Goal: Task Accomplishment & Management: Manage account settings

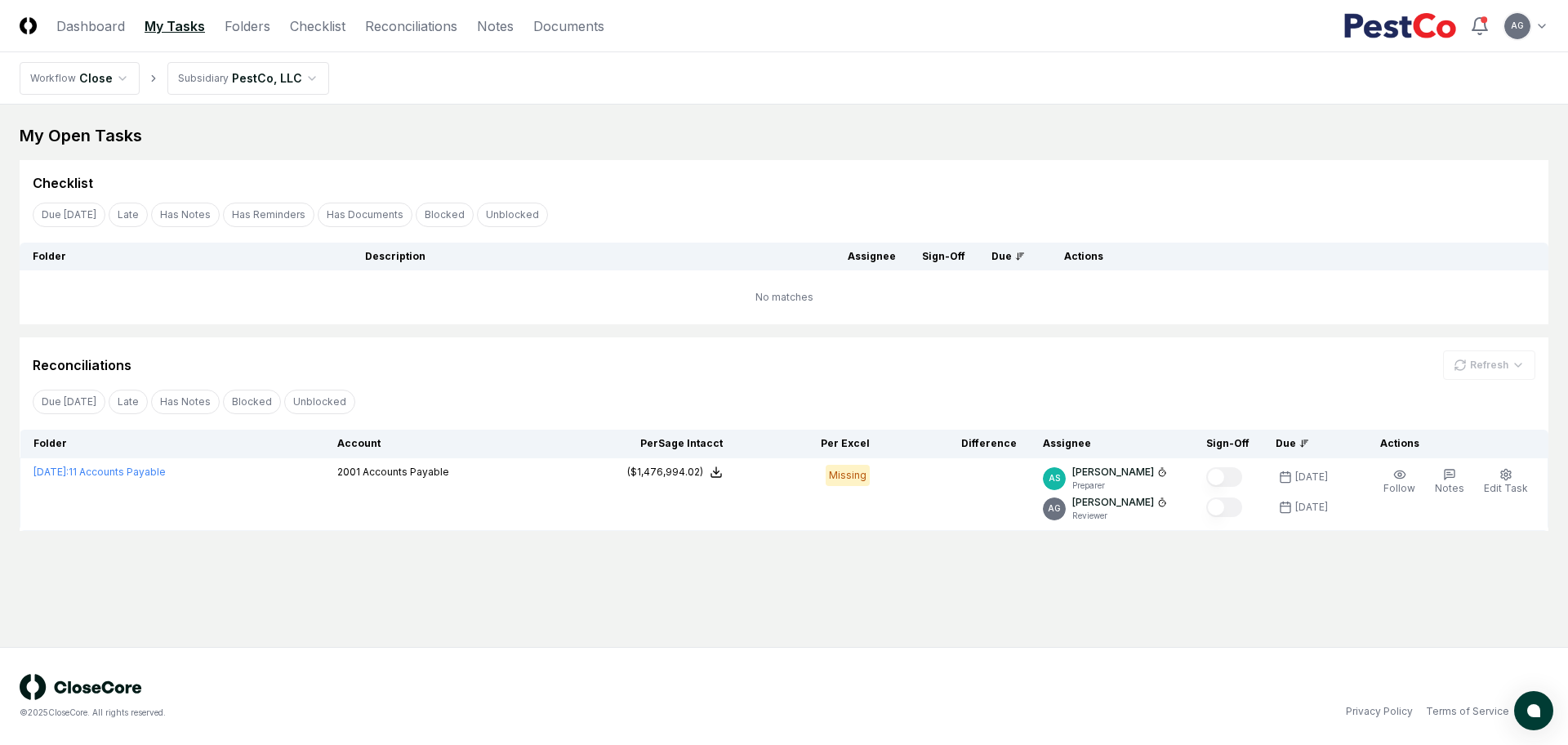
click at [644, 140] on div "My Open Tasks" at bounding box center [784, 136] width 1529 height 23
click at [441, 592] on main "My Open Tasks Cancel Reassign Checklist Due [DATE] Late Has Notes Has Reminders…" at bounding box center [784, 376] width 1568 height 543
click at [236, 30] on link "Folders" at bounding box center [247, 26] width 46 height 20
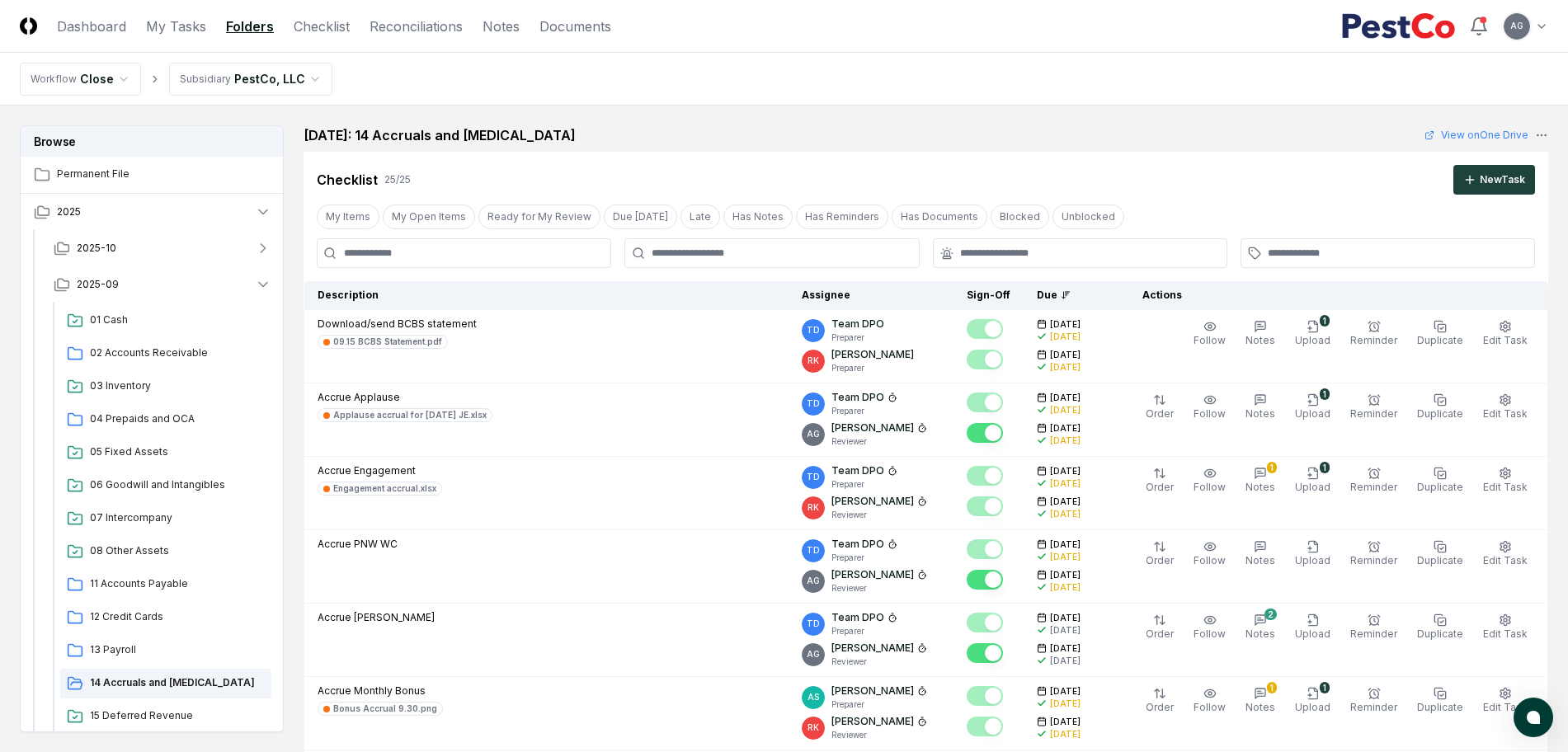
click at [810, 126] on div "[DATE]: 14 Accruals and [MEDICAL_DATA] View on One Drive" at bounding box center [926, 135] width 1245 height 20
click at [760, 78] on nav "Workflow Close Subsidiary PestCo, LLC" at bounding box center [784, 79] width 1568 height 53
click at [327, 34] on link "Checklist" at bounding box center [321, 26] width 56 height 20
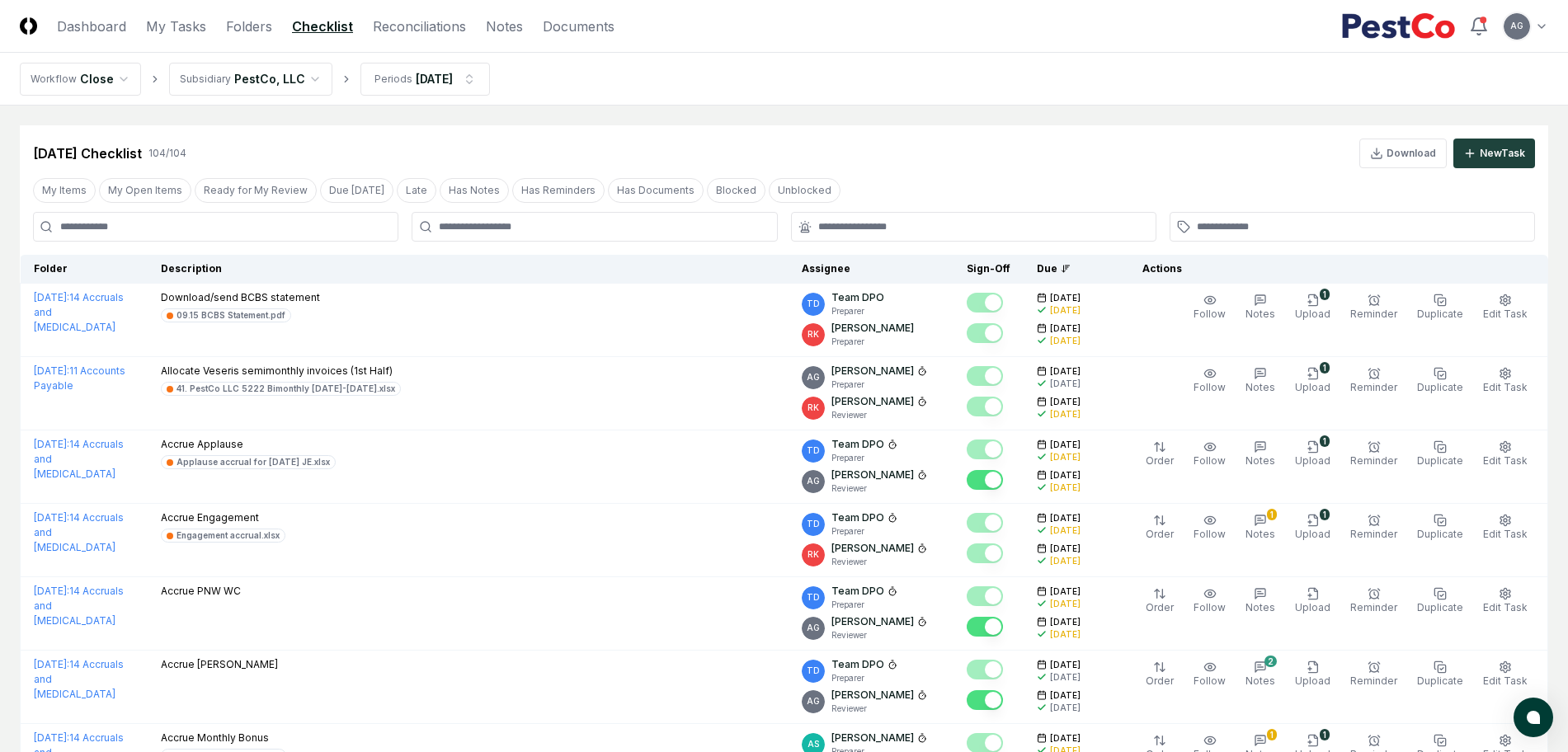
click at [668, 93] on nav "Workflow Close Subsidiary PestCo, LLC Periods [DATE]" at bounding box center [784, 79] width 1568 height 53
drag, startPoint x: 678, startPoint y: 95, endPoint x: 663, endPoint y: 52, distance: 45.5
click at [678, 94] on nav "Workflow Close Subsidiary PestCo, LLC Periods [DATE]" at bounding box center [784, 79] width 1568 height 53
click at [416, 21] on link "Reconciliations" at bounding box center [419, 26] width 93 height 20
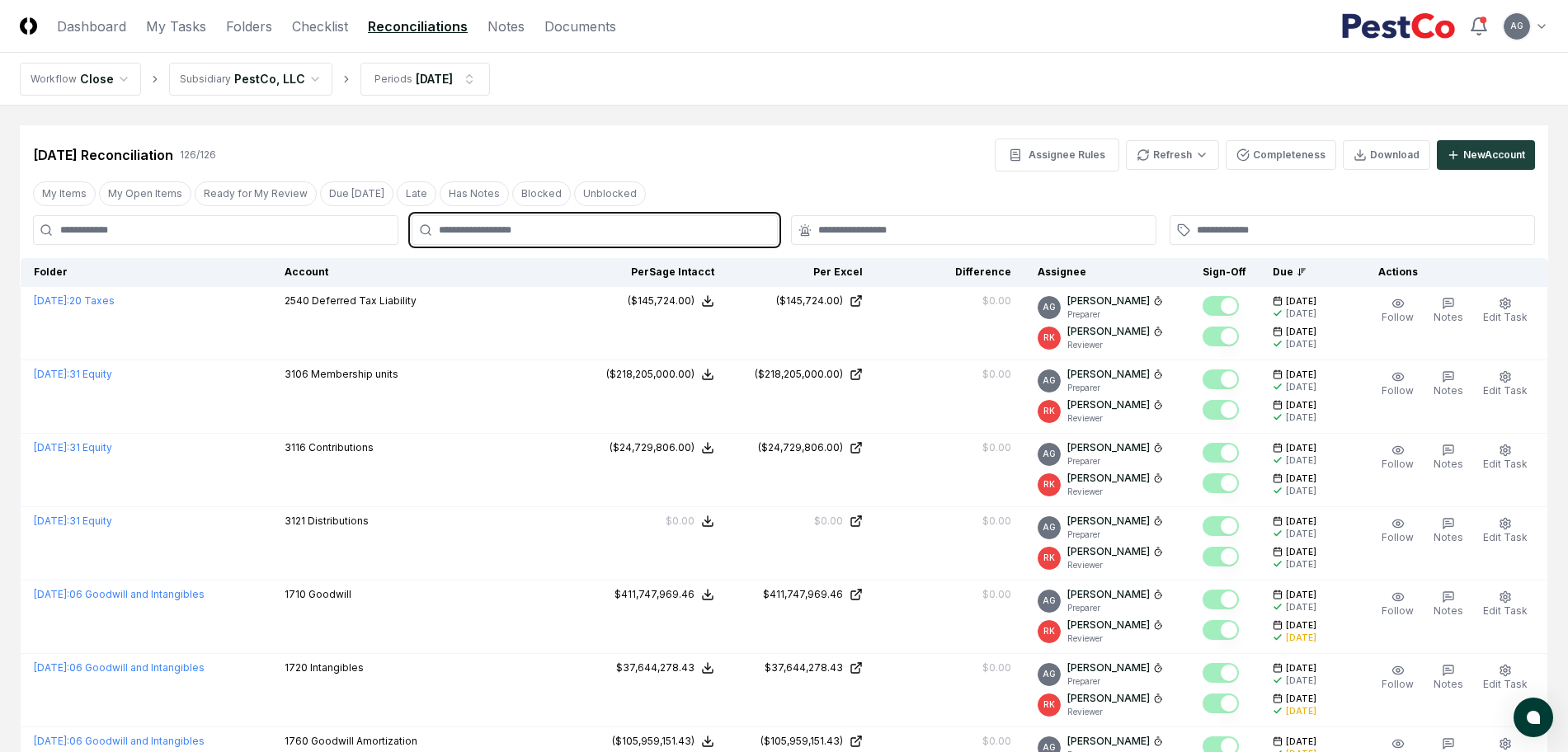
click at [543, 231] on input "text" at bounding box center [603, 230] width 328 height 15
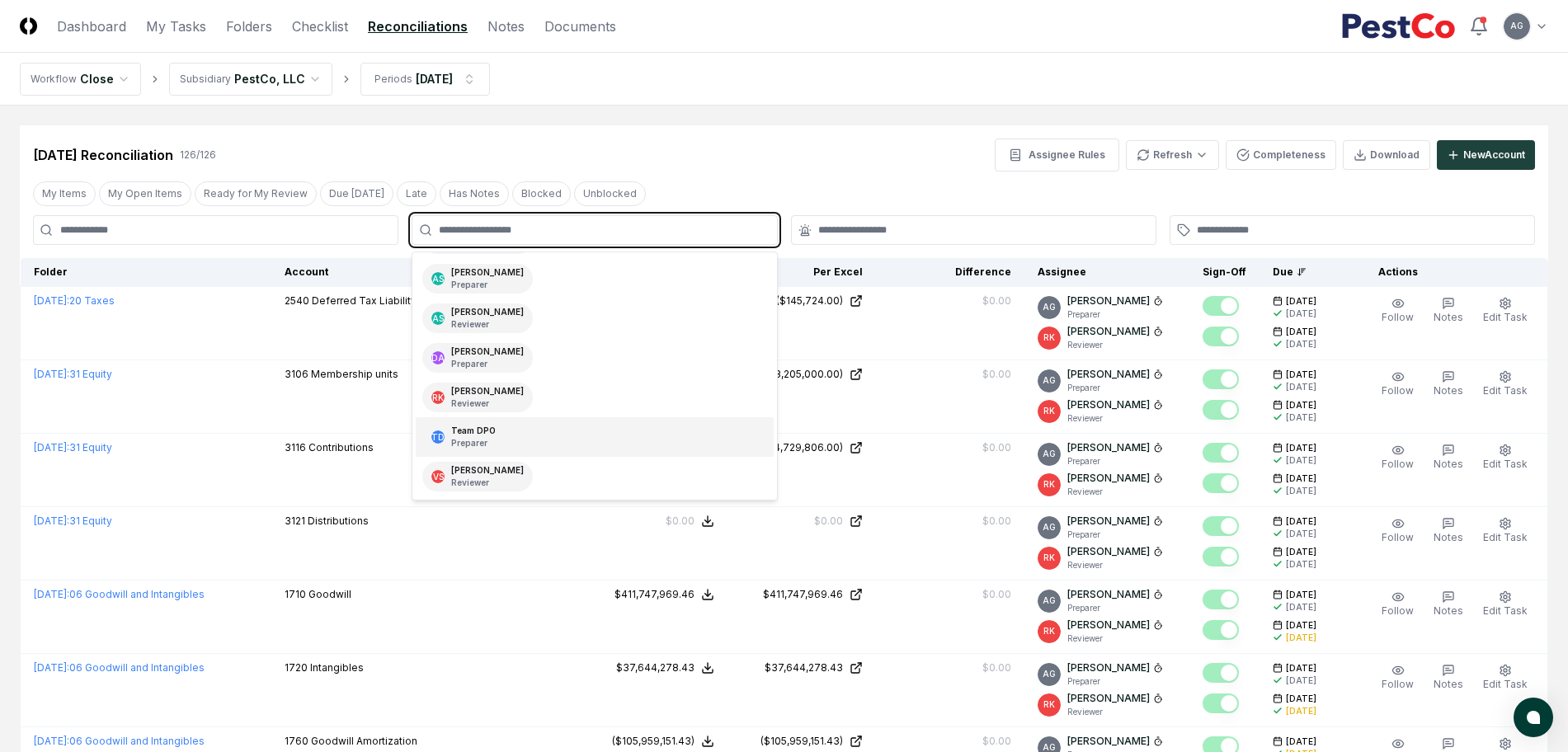
click at [538, 432] on div "TD Team DPO Preparer" at bounding box center [594, 437] width 357 height 39
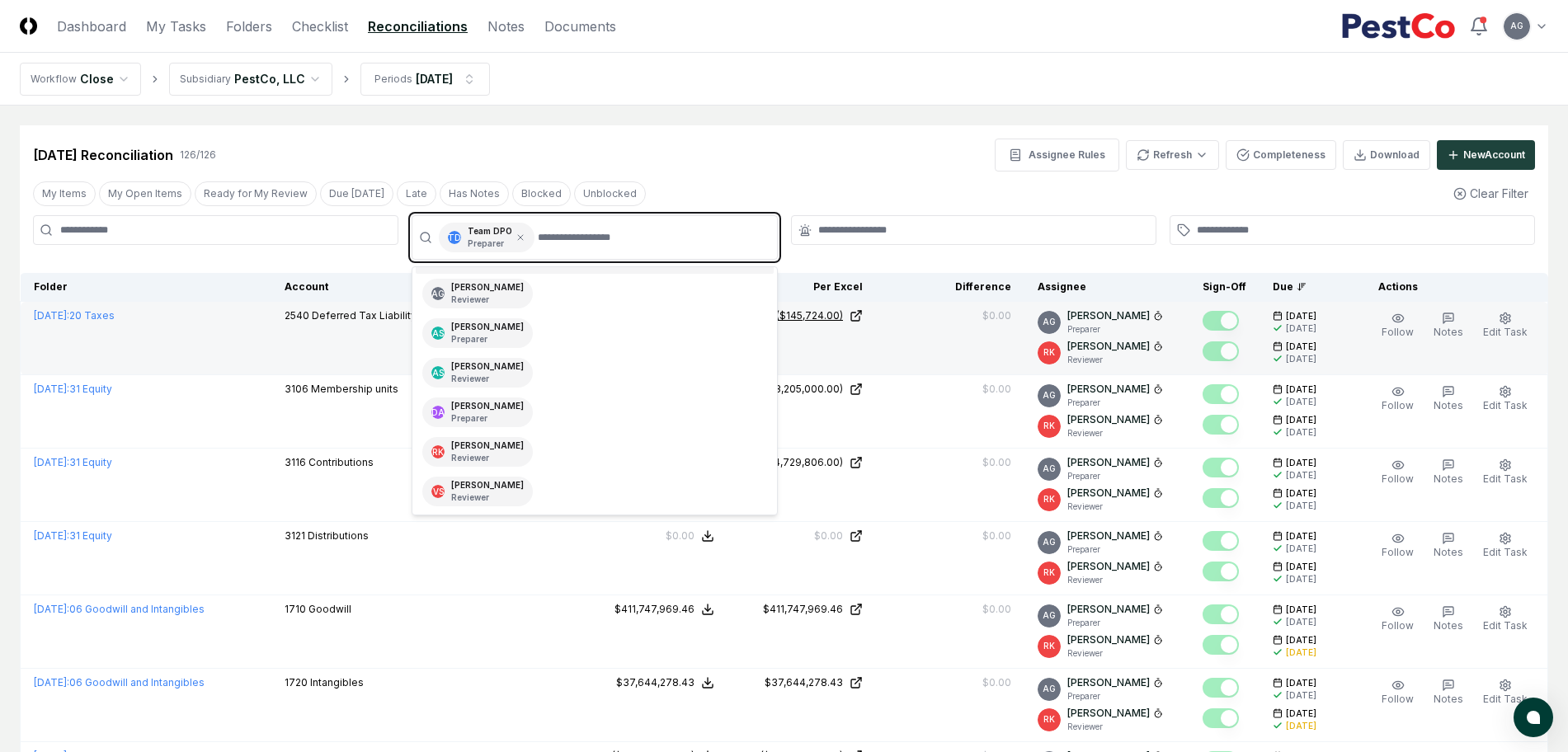
scroll to position [37, 0]
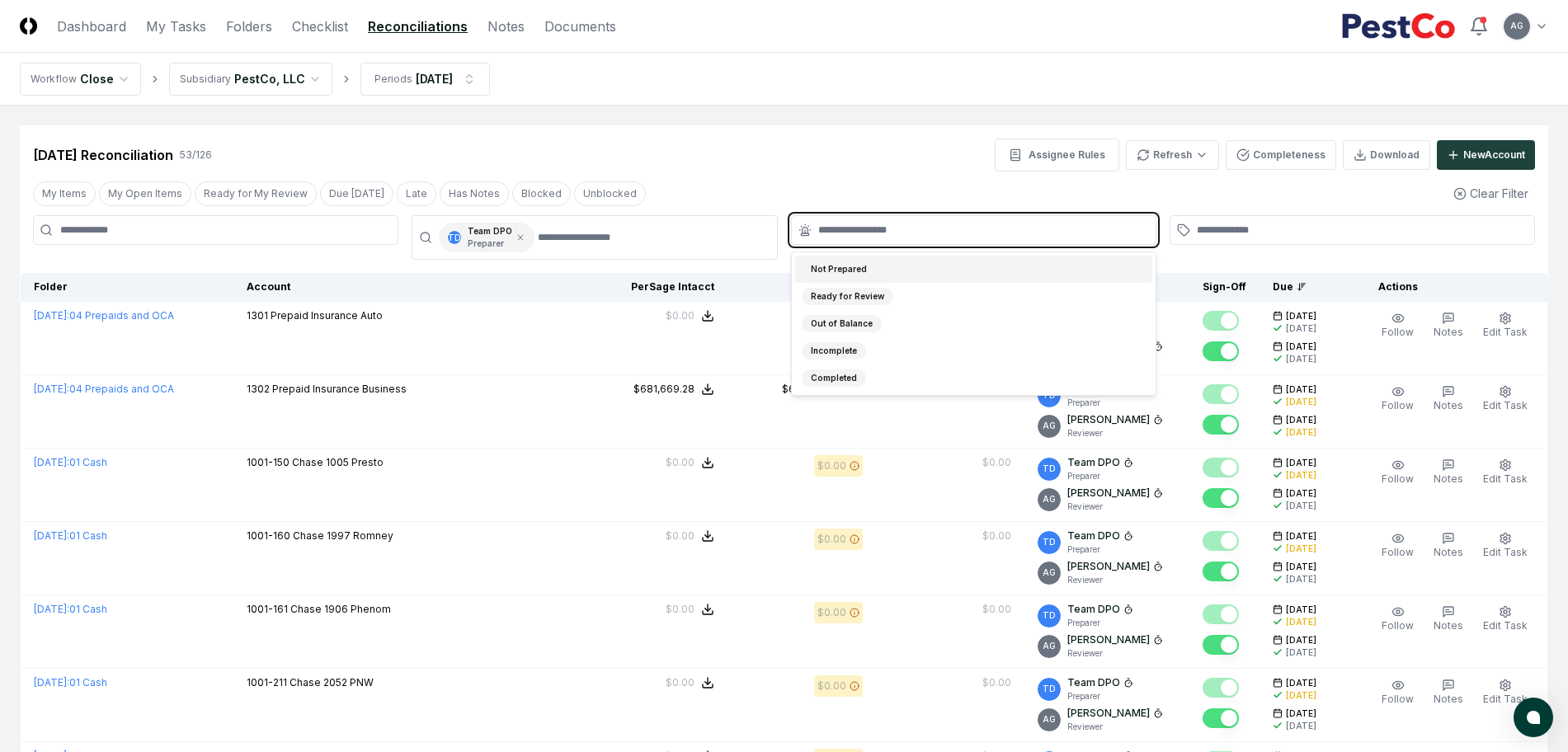
click at [846, 224] on input "text" at bounding box center [982, 230] width 328 height 15
click at [865, 355] on div "Incomplete" at bounding box center [973, 351] width 357 height 27
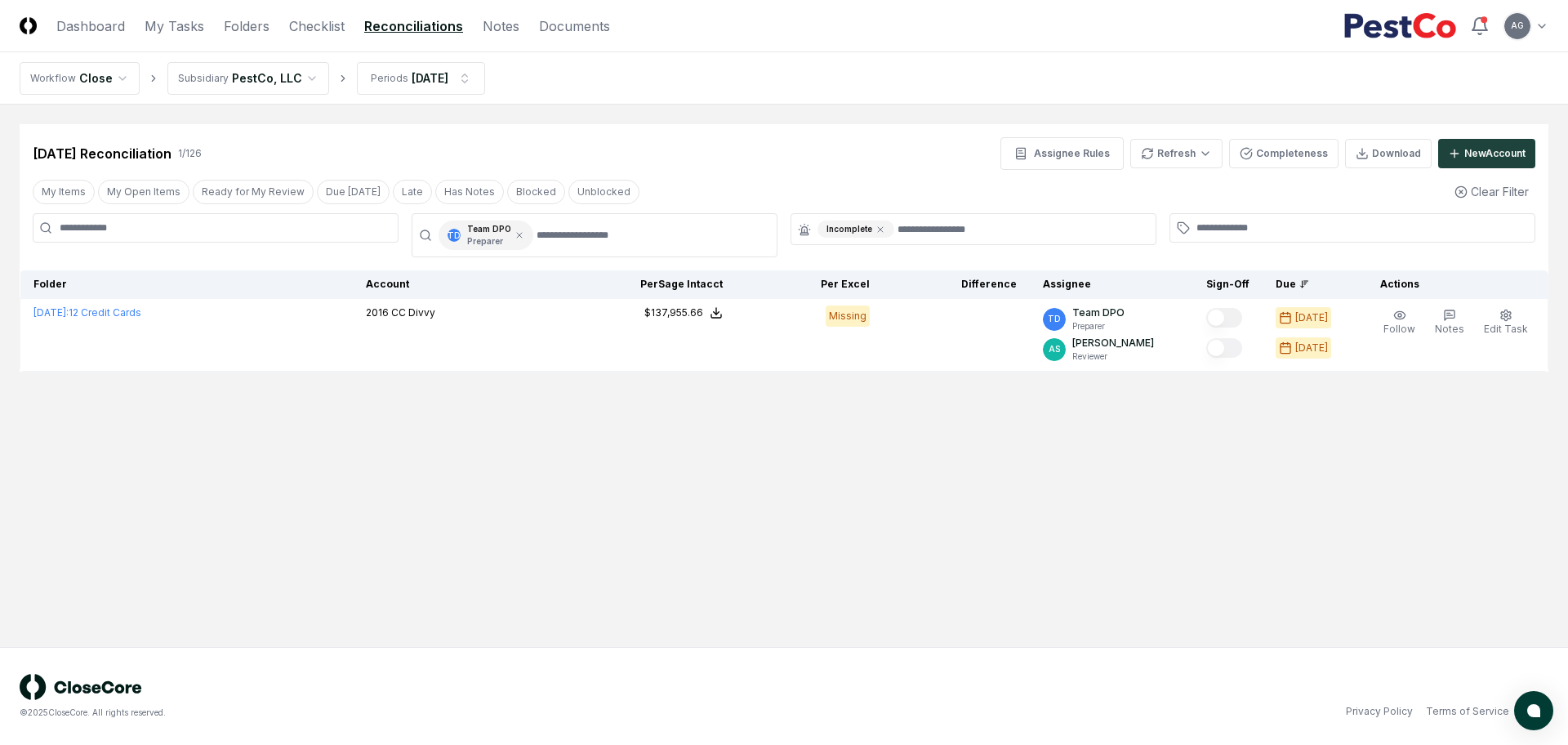
click at [835, 135] on div "[DATE] Reconciliation 1 / 126 Assignee Rules Refresh Completeness Download New …" at bounding box center [784, 147] width 1529 height 46
click at [825, 135] on div "[DATE] Reconciliation 1 / 126 Assignee Rules Refresh Completeness Download New …" at bounding box center [784, 147] width 1529 height 46
click at [384, 551] on main "Cancel Reassign [DATE] Reconciliation 1 / 126 Assignee Rules Refresh Completene…" at bounding box center [784, 376] width 1568 height 543
click at [385, 466] on main "Cancel Reassign [DATE] Reconciliation 1 / 126 Assignee Rules Refresh Completene…" at bounding box center [784, 376] width 1568 height 543
click at [768, 505] on main "Cancel Reassign [DATE] Reconciliation 1 / 126 Assignee Rules Refresh Completene…" at bounding box center [784, 376] width 1568 height 543
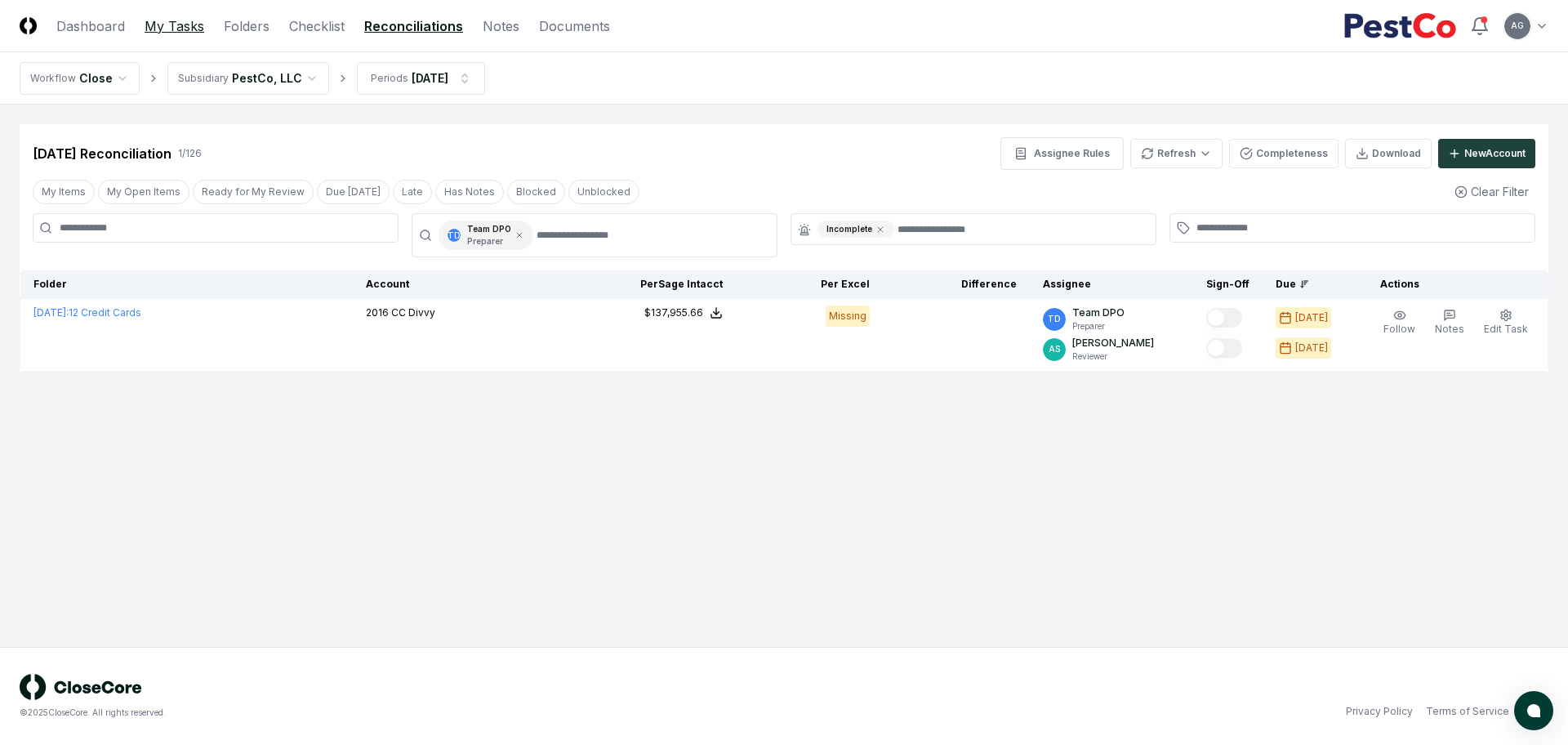
click at [163, 27] on link "My Tasks" at bounding box center [174, 26] width 59 height 20
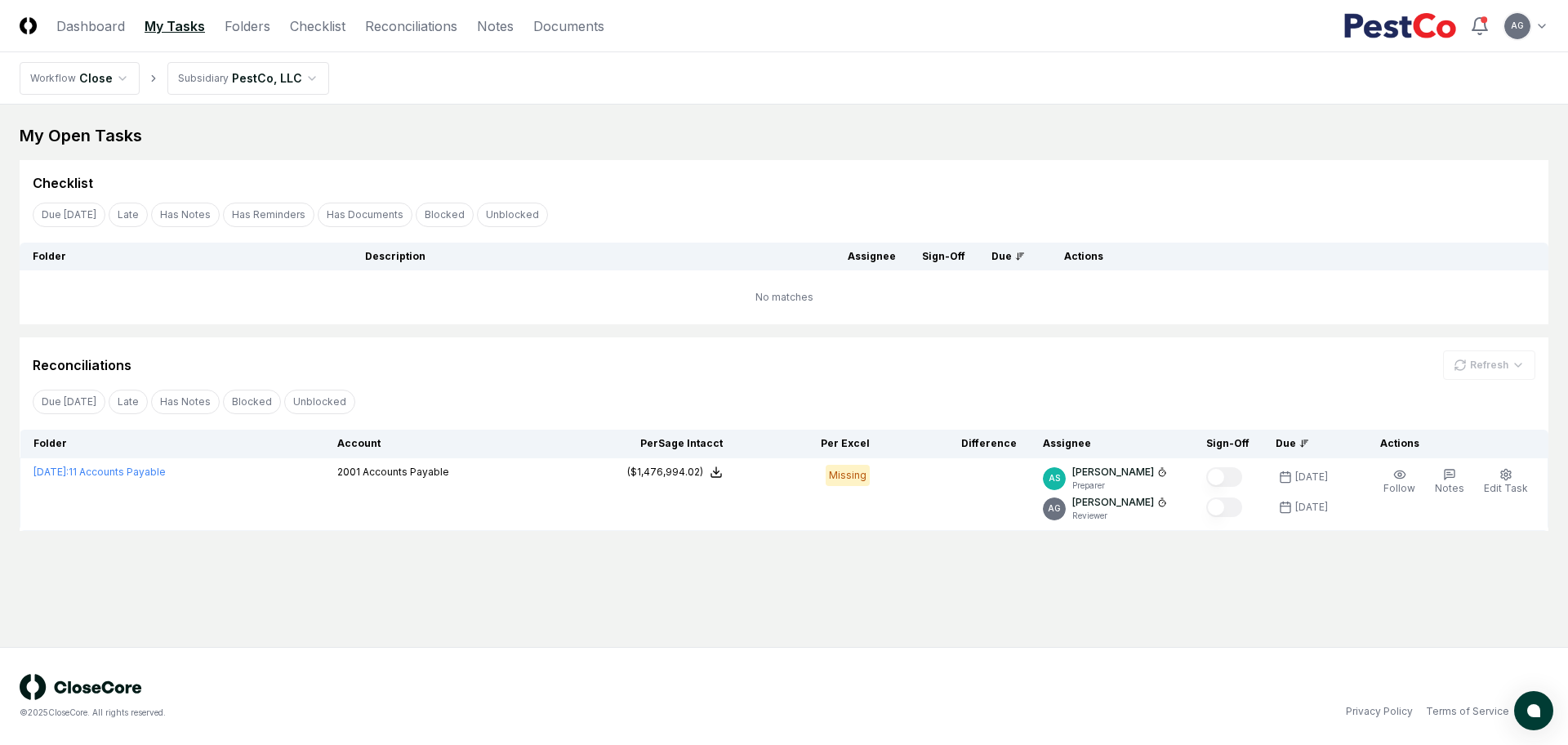
click at [881, 594] on main "My Open Tasks Cancel Reassign Checklist Due [DATE] Late Has Notes Has Reminders…" at bounding box center [784, 376] width 1568 height 543
click at [392, 29] on link "Reconciliations" at bounding box center [412, 26] width 92 height 20
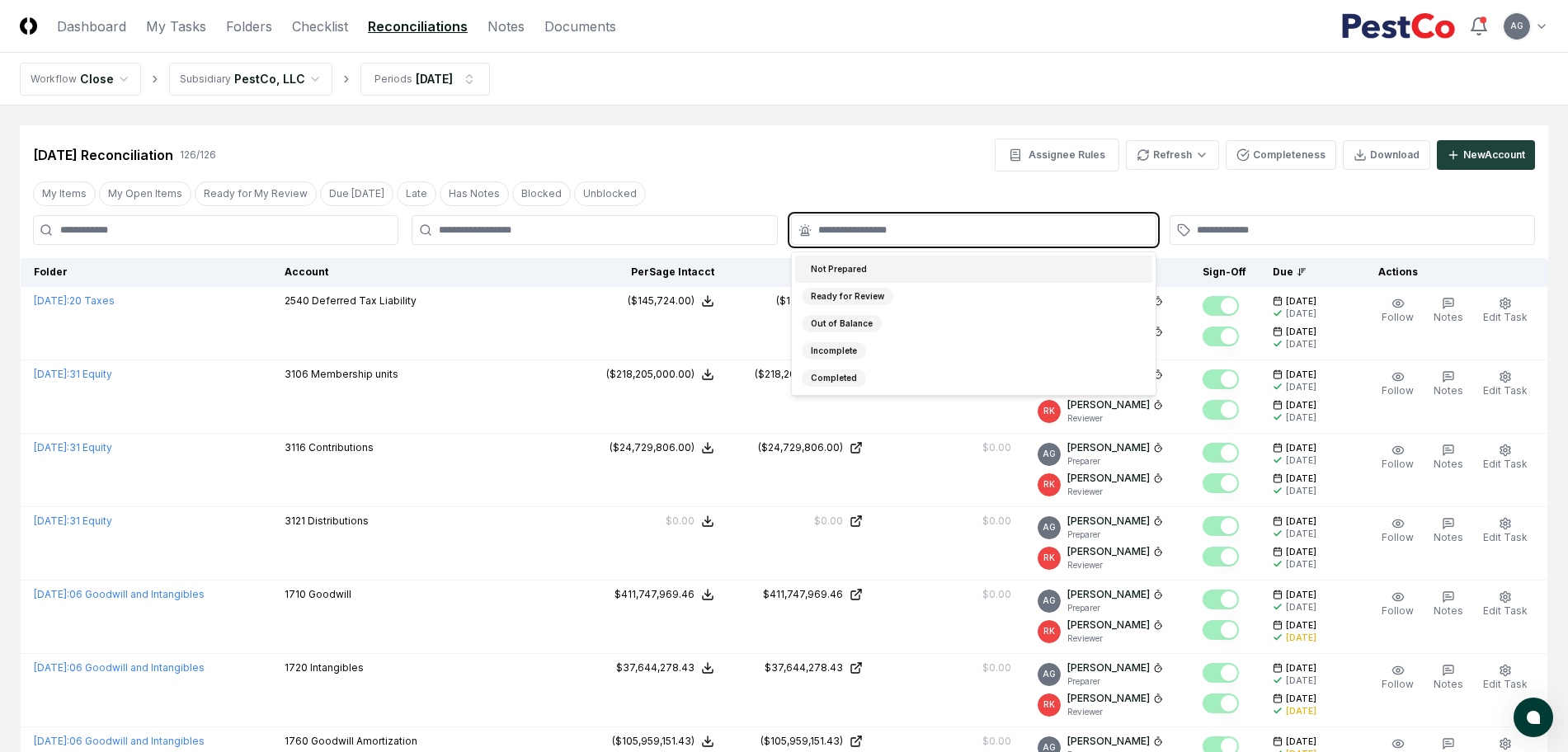
click at [903, 226] on input "text" at bounding box center [982, 230] width 328 height 15
click at [880, 339] on div "Incomplete" at bounding box center [973, 351] width 357 height 27
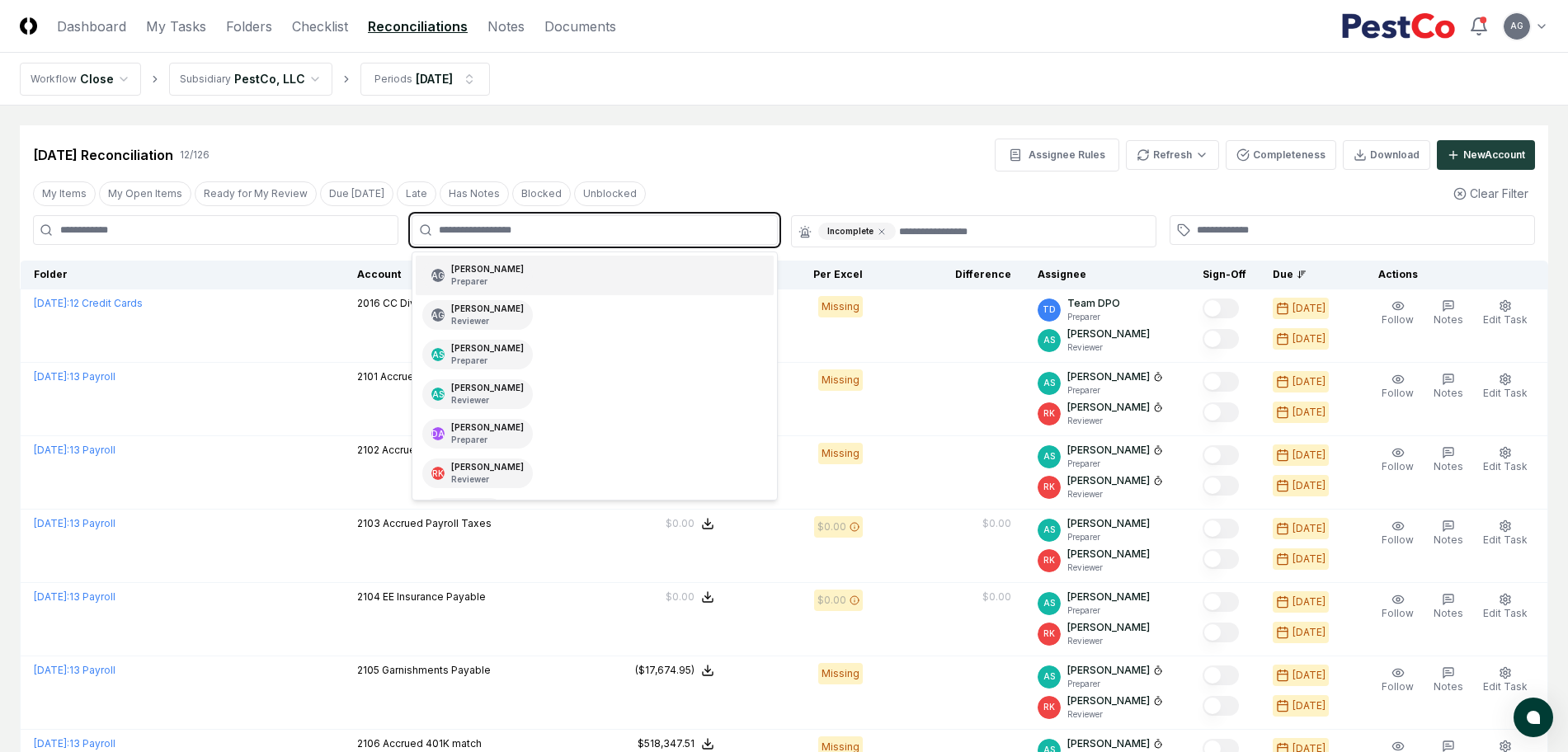
click at [610, 228] on input "text" at bounding box center [603, 230] width 328 height 15
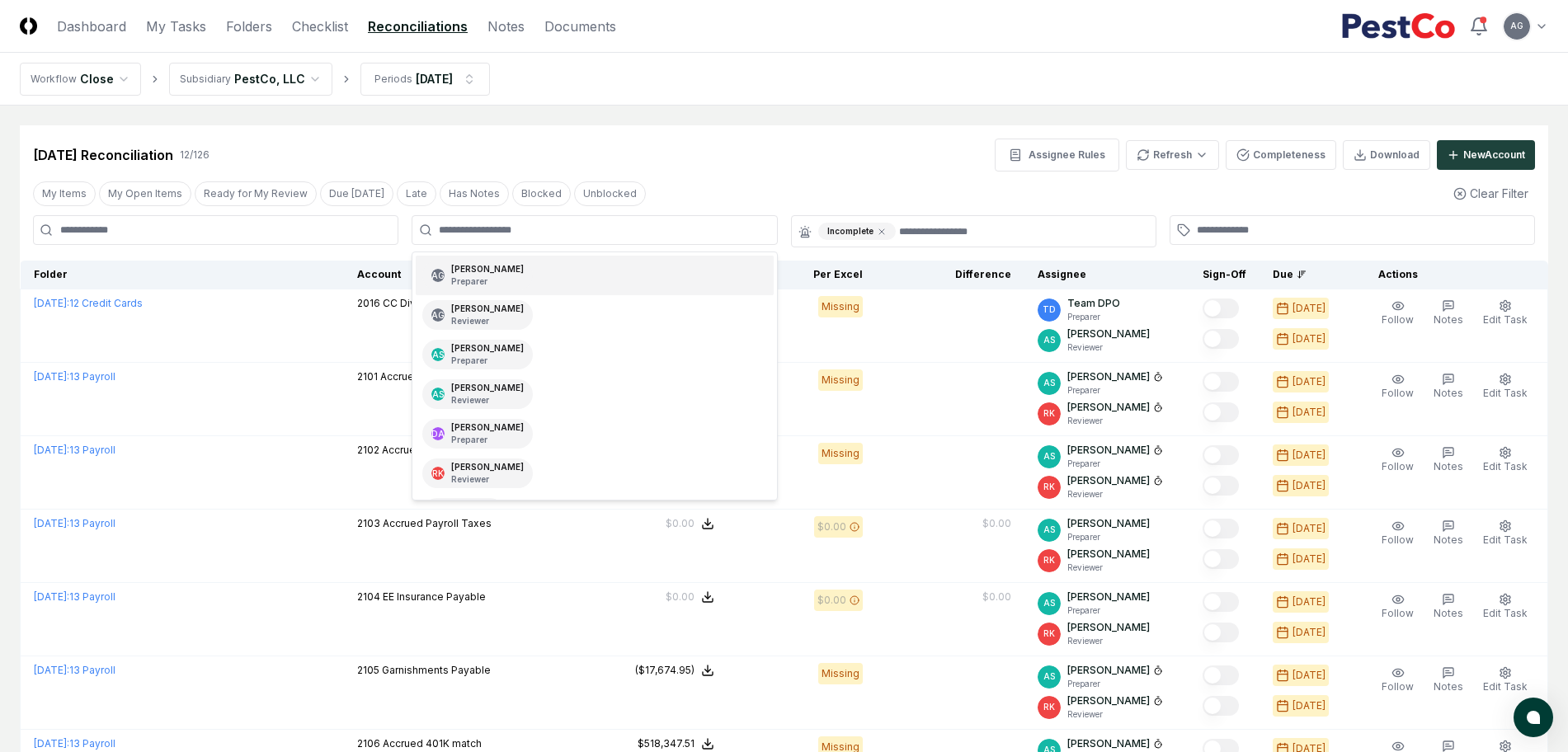
click at [706, 122] on main "Cancel Reassign [DATE] Reconciliation 12 / 126 Assignee Rules Refresh Completen…" at bounding box center [784, 647] width 1568 height 1084
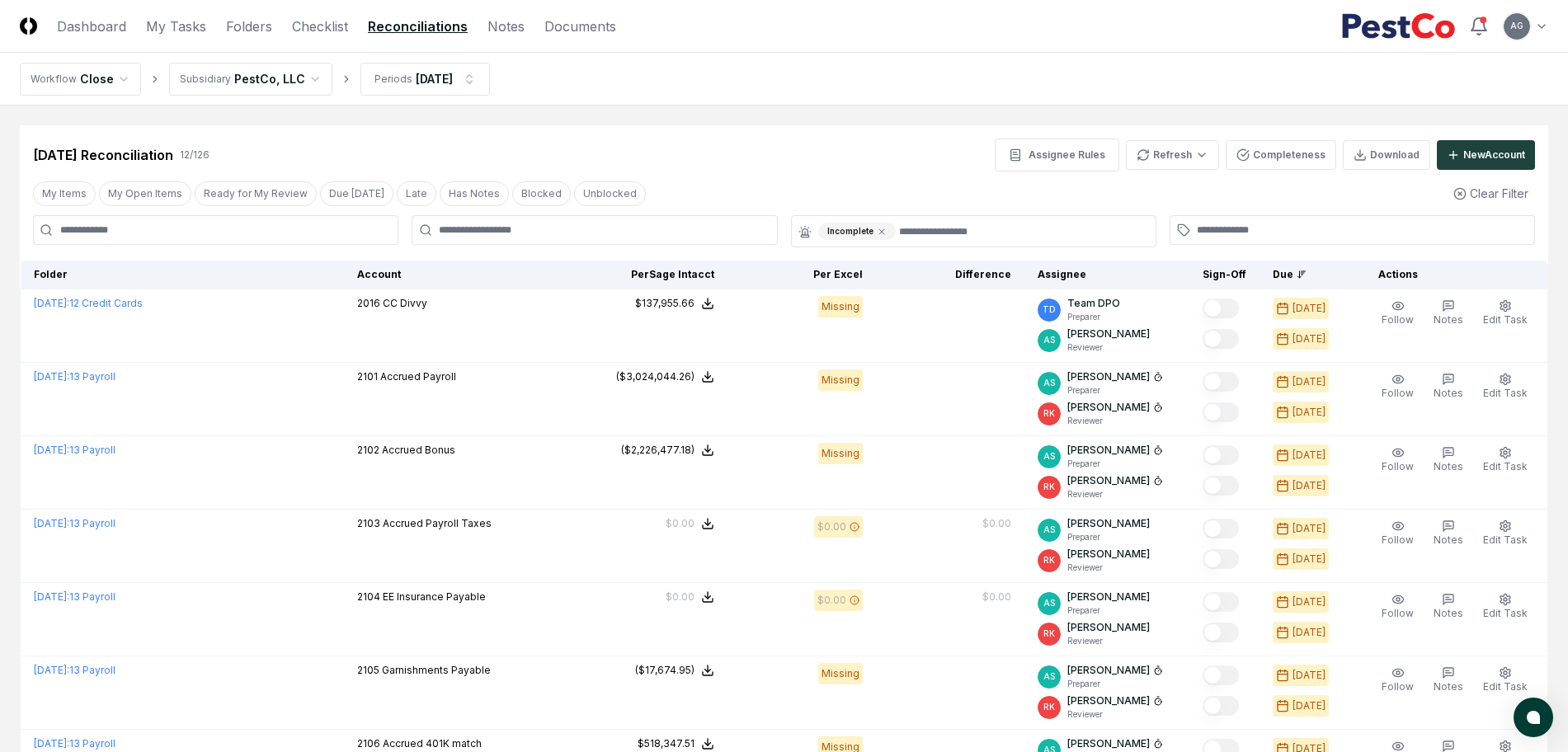
click at [813, 104] on nav "Workflow Close Subsidiary PestCo, LLC Periods [DATE]" at bounding box center [784, 79] width 1568 height 53
click at [718, 107] on main "Cancel Reassign [DATE] Reconciliation 12 / 126 Assignee Rules Refresh Completen…" at bounding box center [784, 647] width 1568 height 1084
